Goal: Transaction & Acquisition: Download file/media

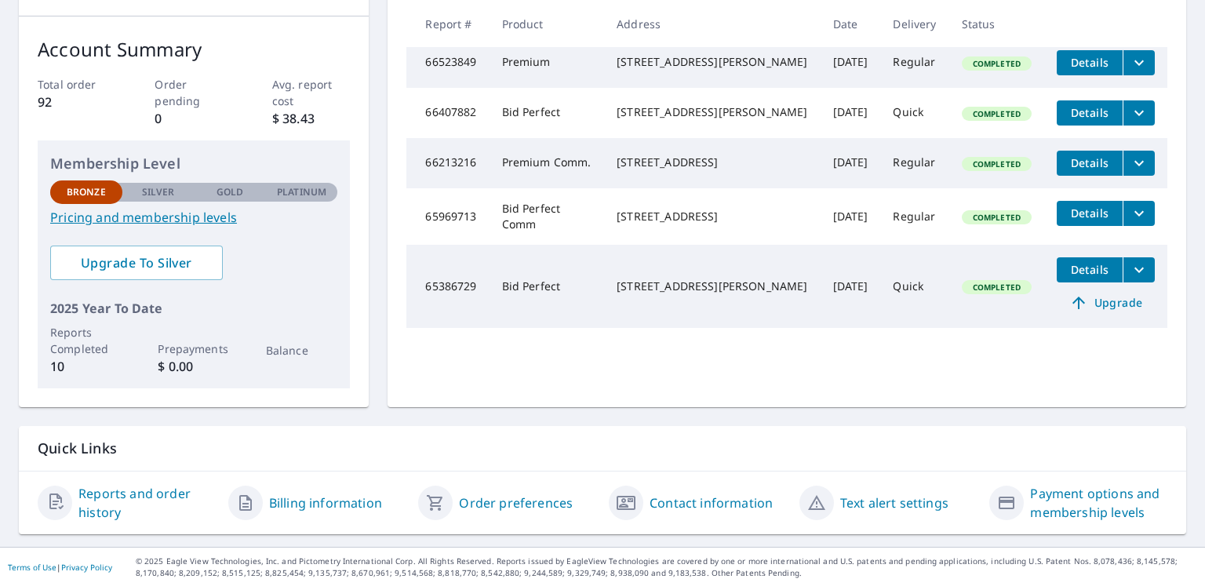
scroll to position [234, 0]
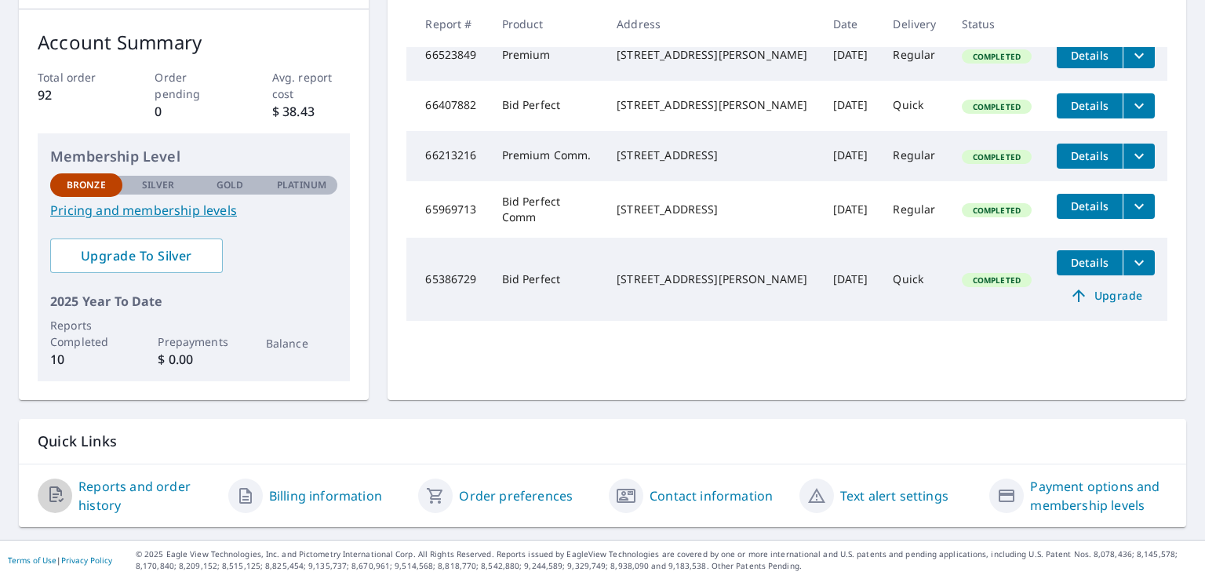
click at [53, 491] on icon "button" at bounding box center [58, 495] width 19 height 19
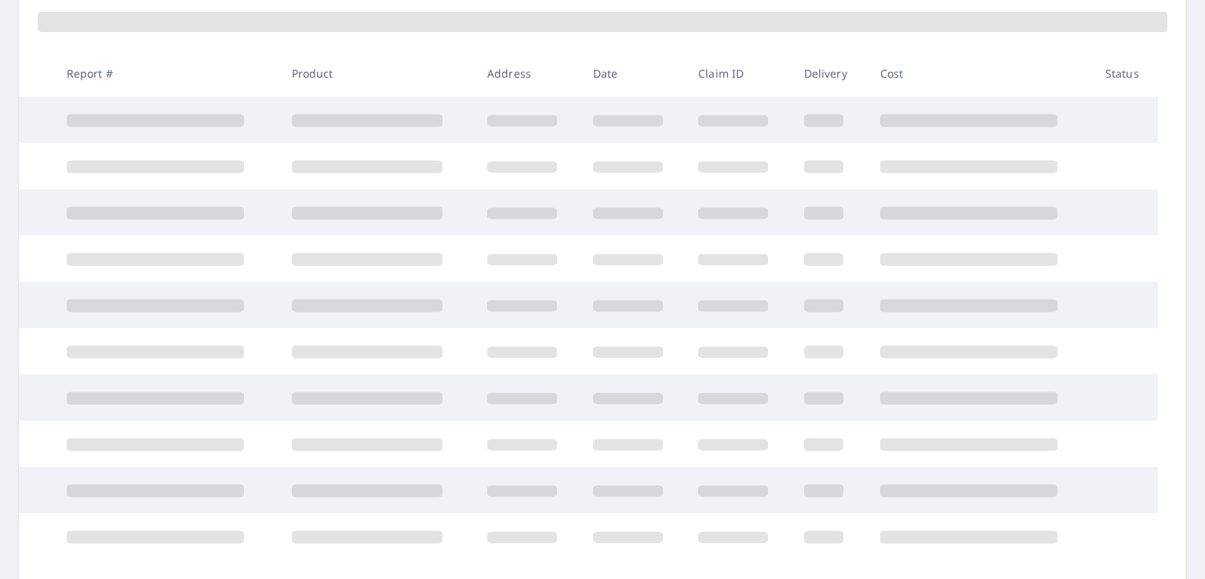
scroll to position [234, 0]
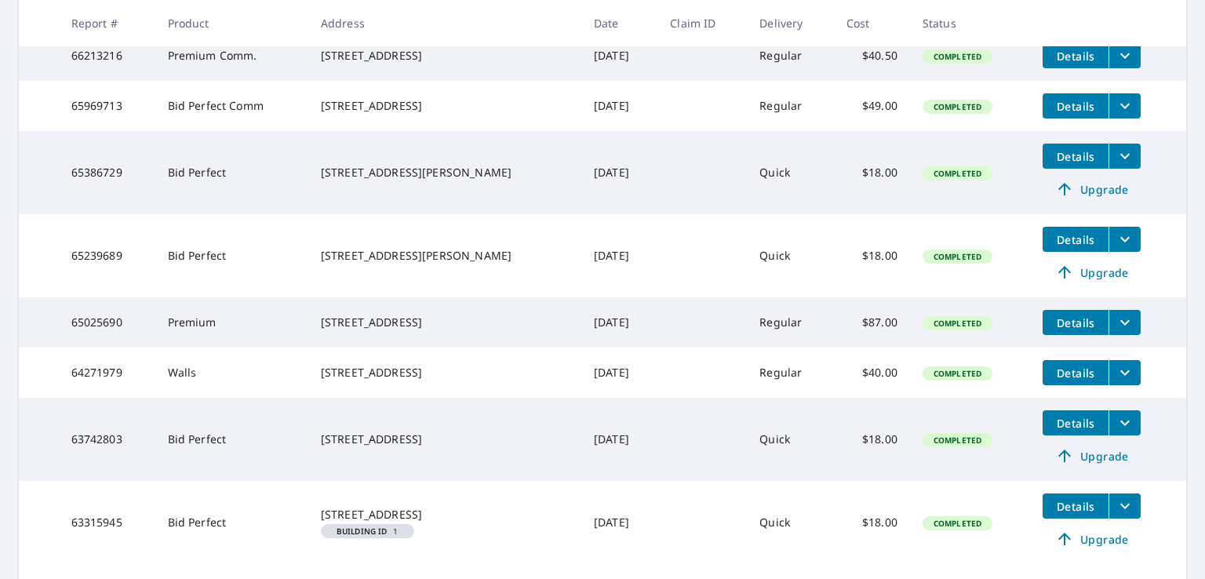
scroll to position [497, 0]
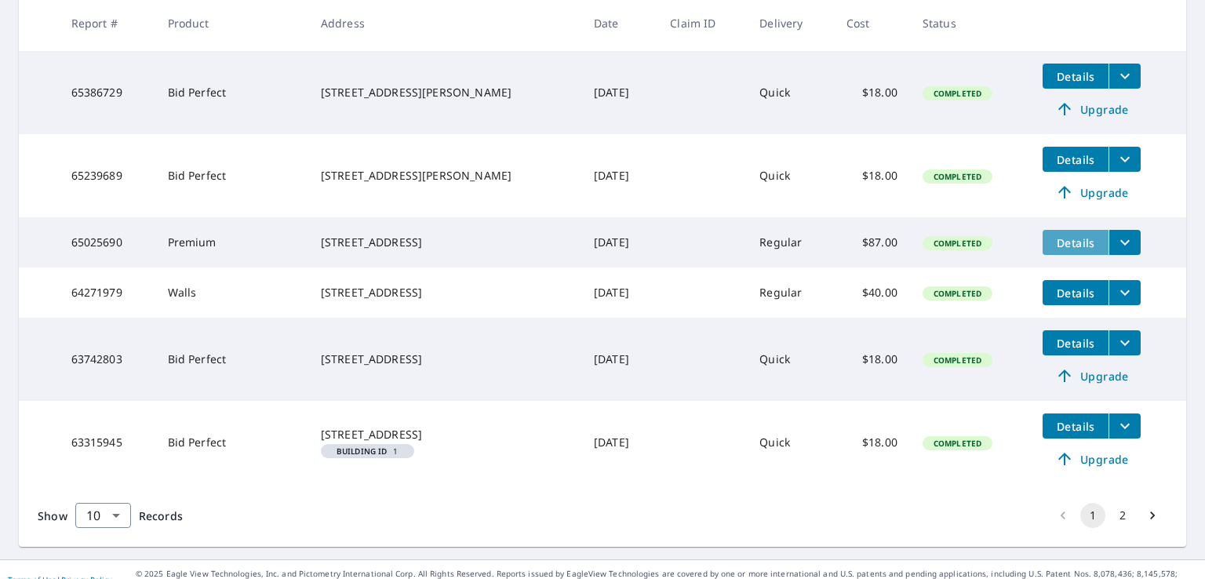
click at [1054, 250] on span "Details" at bounding box center [1075, 242] width 47 height 15
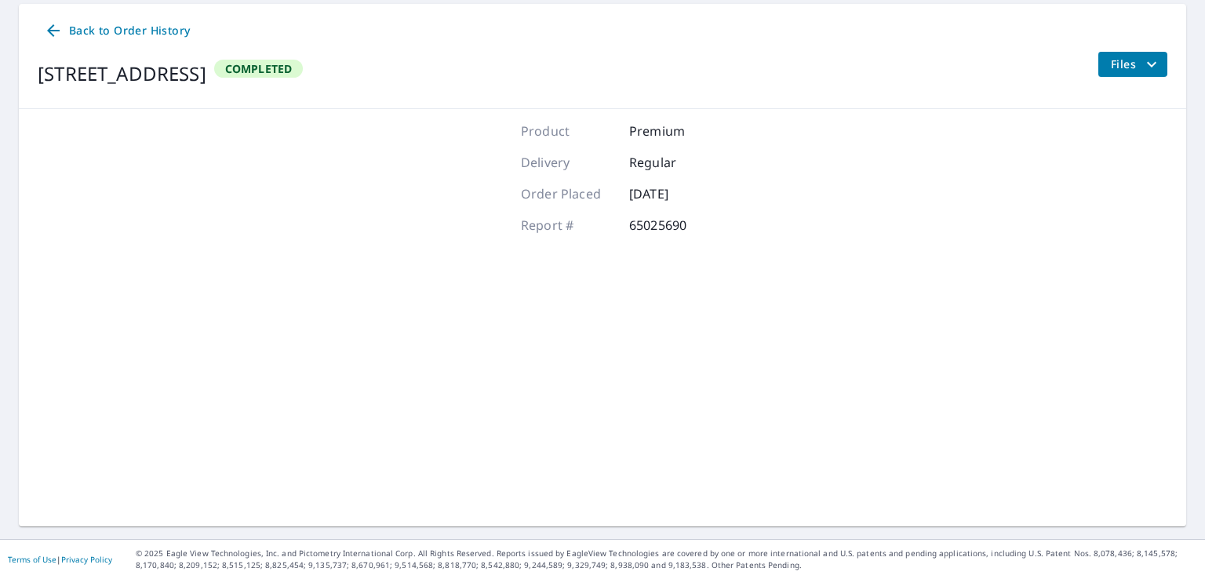
scroll to position [153, 0]
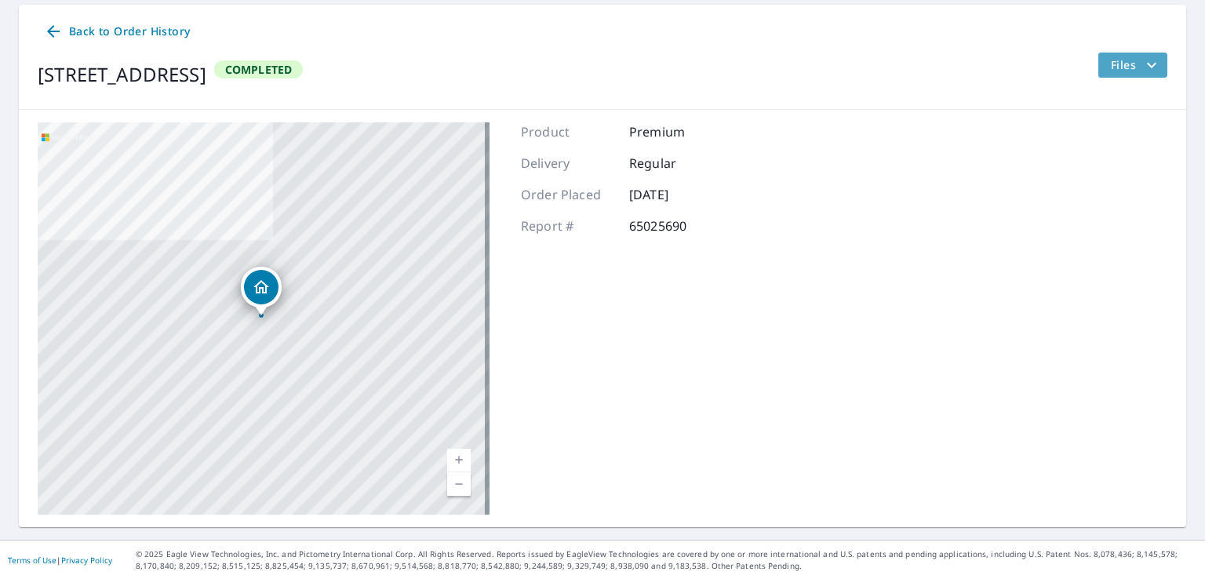
click at [1142, 64] on icon "filesDropdownBtn-65025690" at bounding box center [1151, 65] width 19 height 19
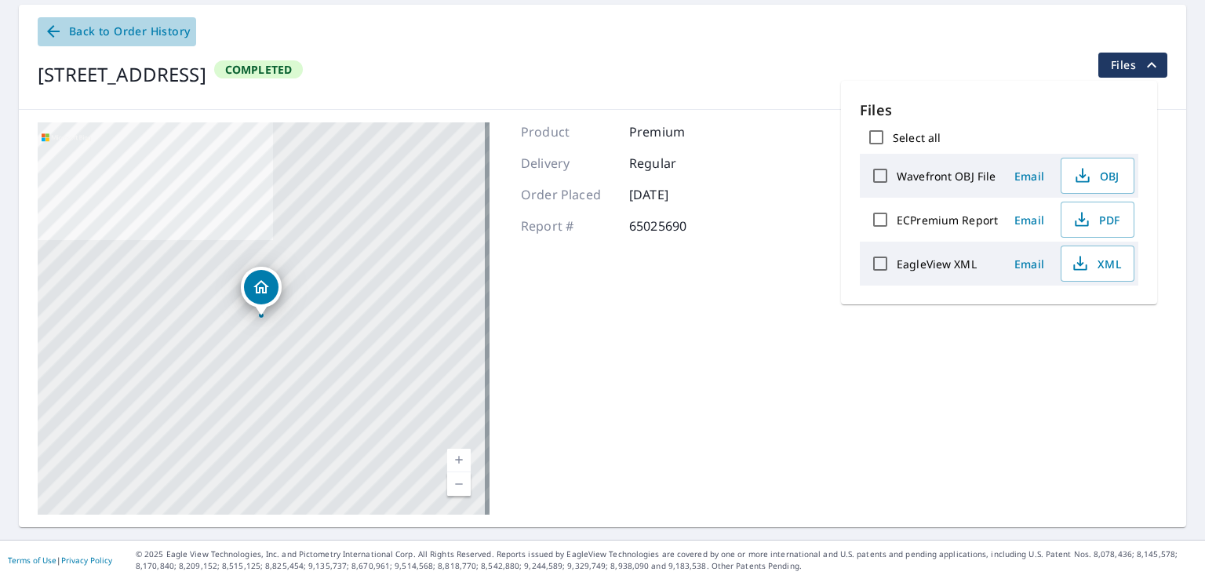
click at [82, 29] on span "Back to Order History" at bounding box center [117, 32] width 146 height 20
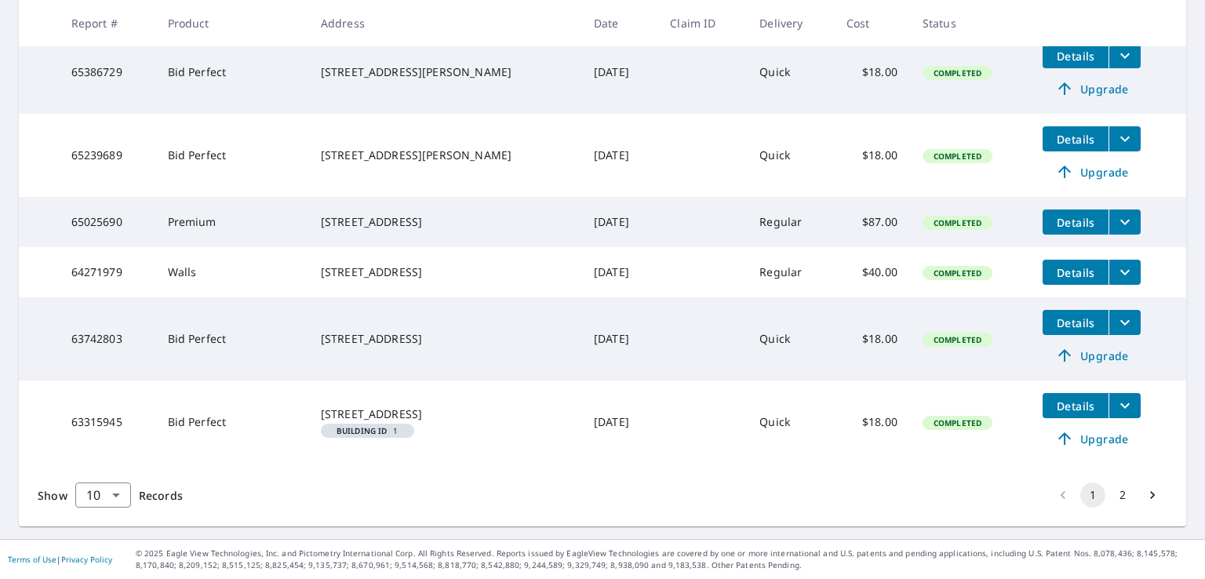
scroll to position [543, 0]
click at [1115, 217] on icon "filesDropdownBtn-65025690" at bounding box center [1124, 222] width 19 height 19
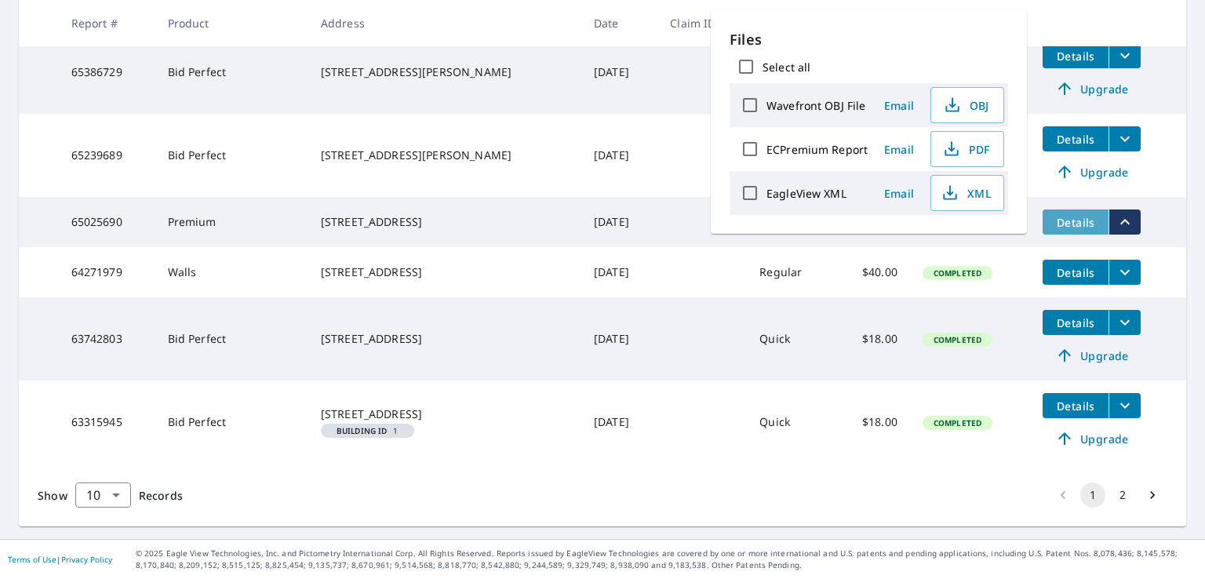
click at [1077, 217] on span "Details" at bounding box center [1075, 222] width 47 height 15
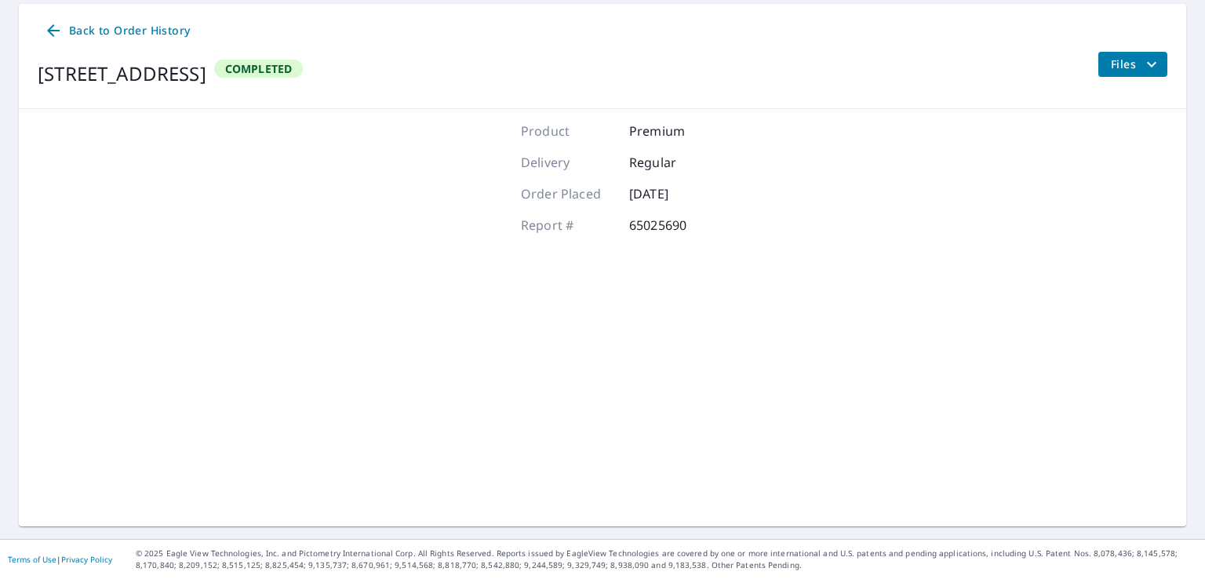
scroll to position [153, 0]
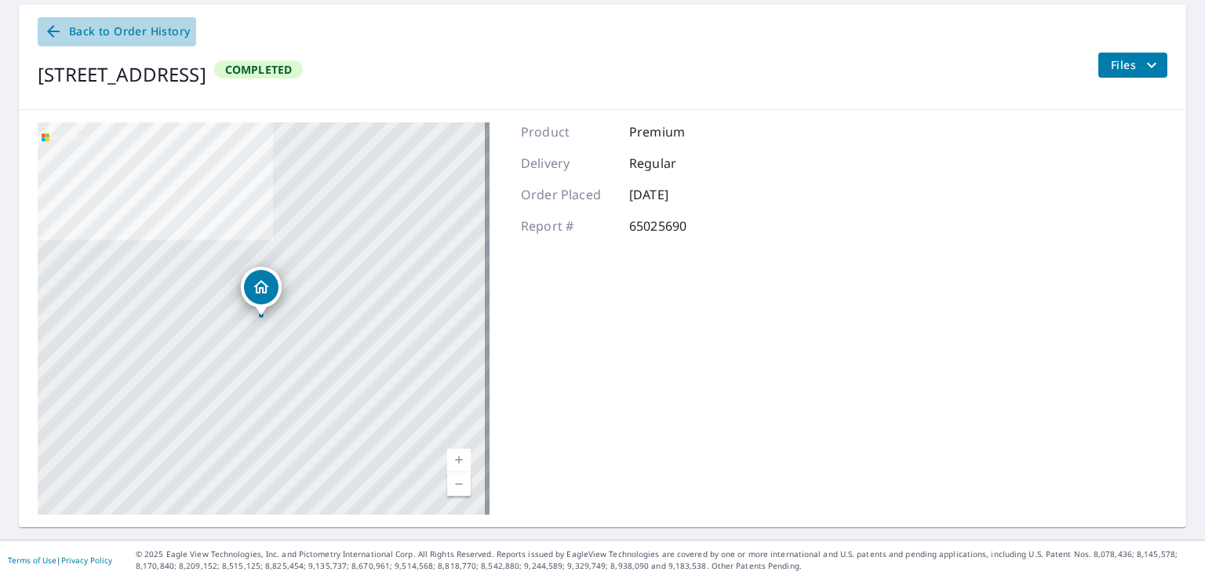
click at [78, 27] on span "Back to Order History" at bounding box center [117, 32] width 146 height 20
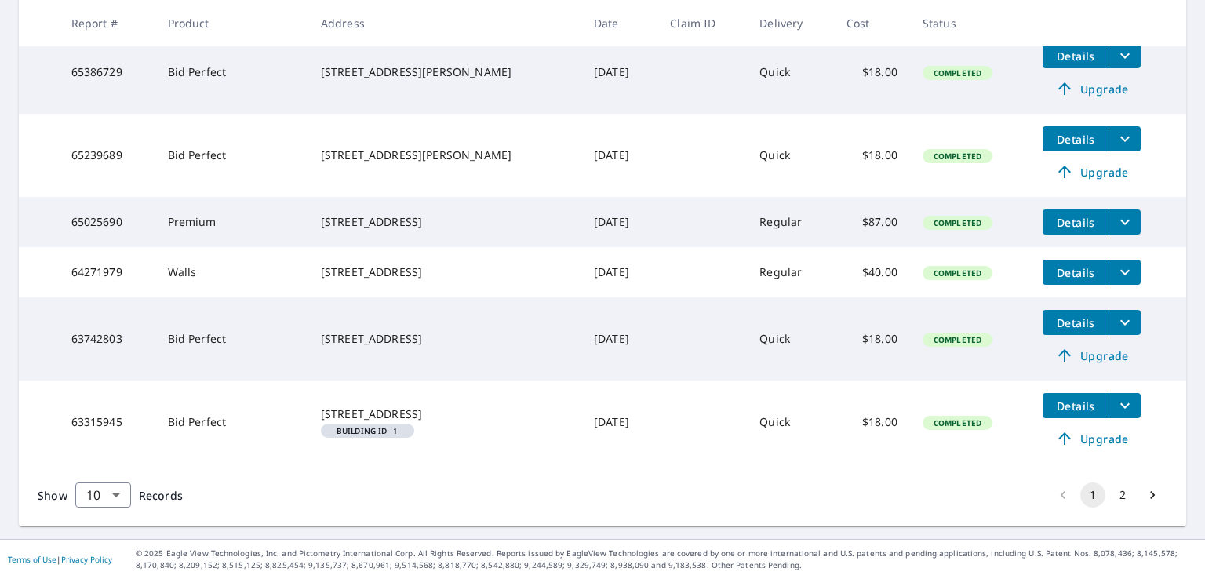
scroll to position [555, 0]
click at [946, 217] on span "Completed" at bounding box center [957, 222] width 67 height 11
click at [924, 217] on span "Completed" at bounding box center [957, 222] width 67 height 11
click at [1115, 213] on icon "filesDropdownBtn-65025690" at bounding box center [1124, 222] width 19 height 19
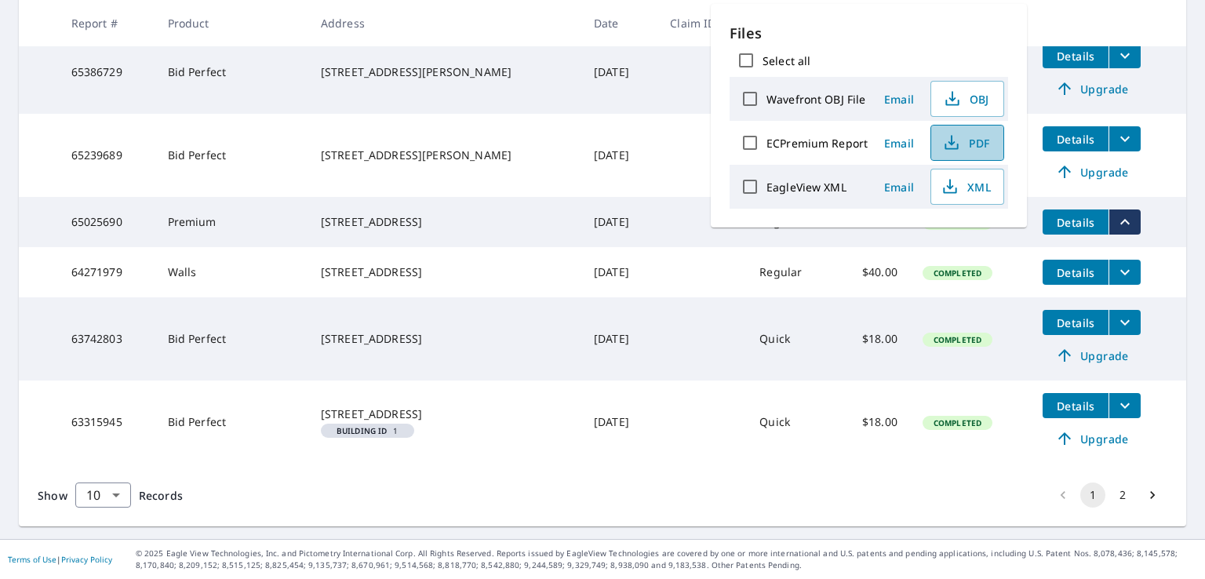
click at [977, 138] on span "PDF" at bounding box center [965, 142] width 50 height 19
click at [750, 56] on input "Select all" at bounding box center [745, 60] width 33 height 33
checkbox input "true"
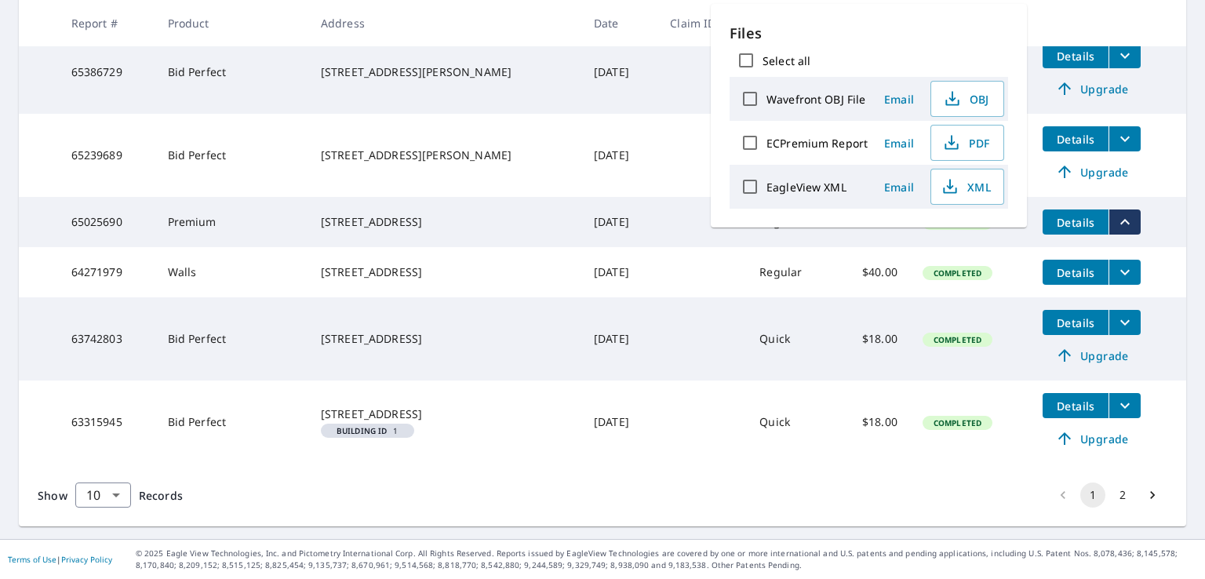
checkbox input "true"
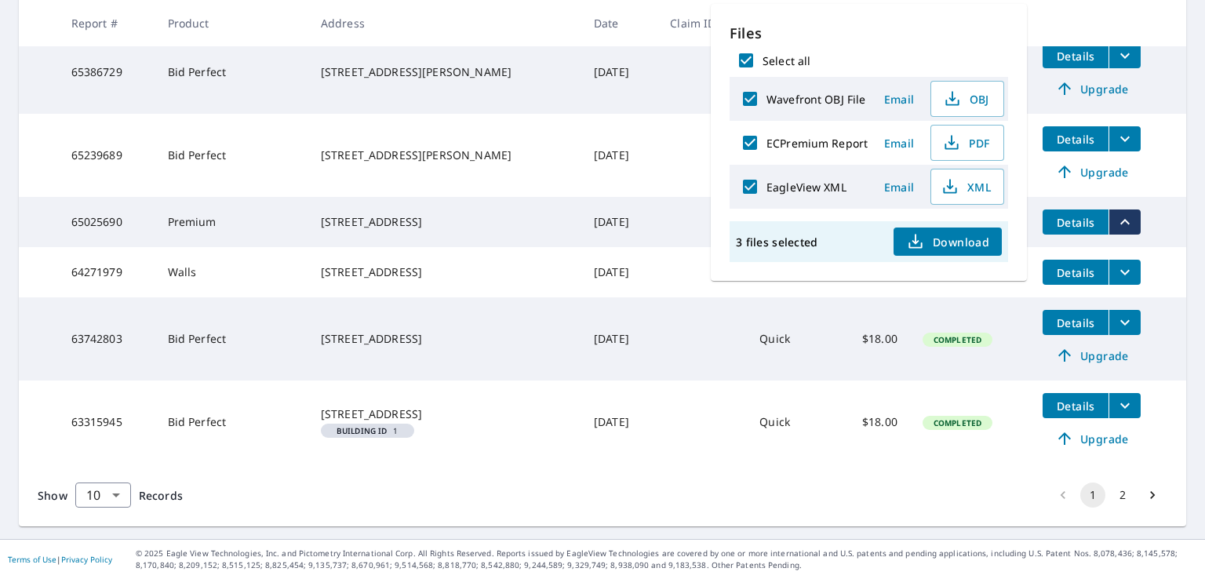
click at [939, 232] on span "Download" at bounding box center [947, 241] width 83 height 19
